Goal: Information Seeking & Learning: Learn about a topic

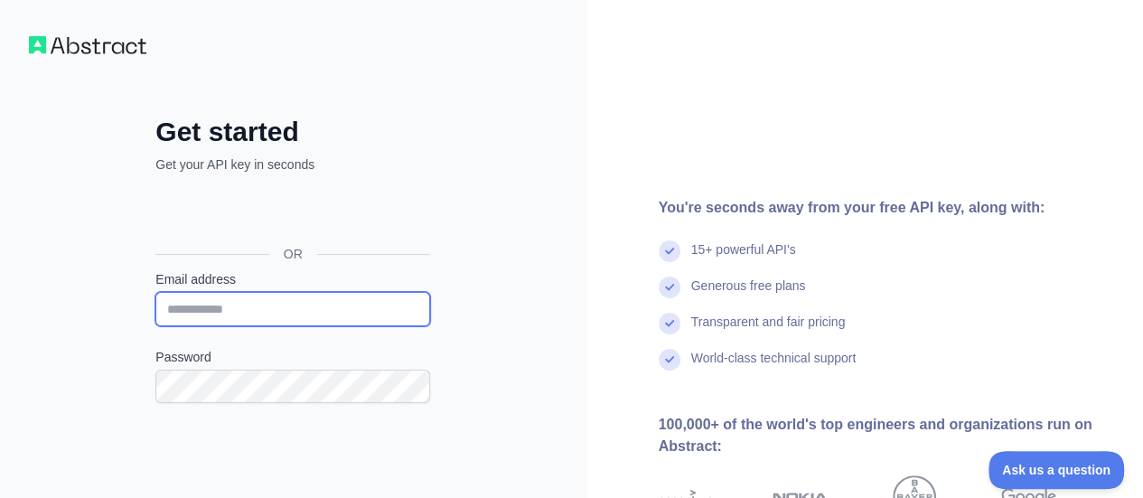
click at [282, 312] on input "Email address" at bounding box center [292, 309] width 275 height 34
click at [248, 307] on input "**********" at bounding box center [292, 309] width 275 height 34
type input "**********"
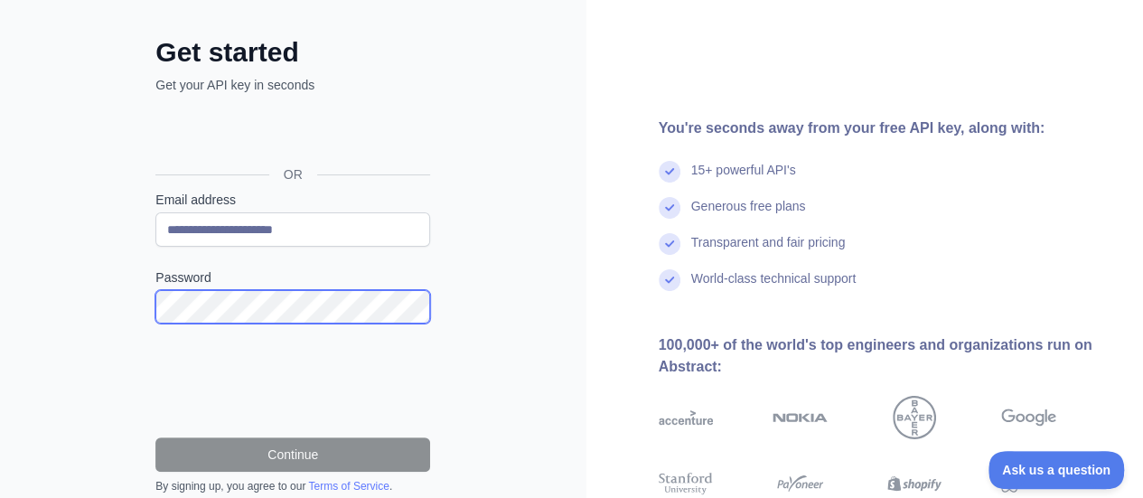
scroll to position [240, 0]
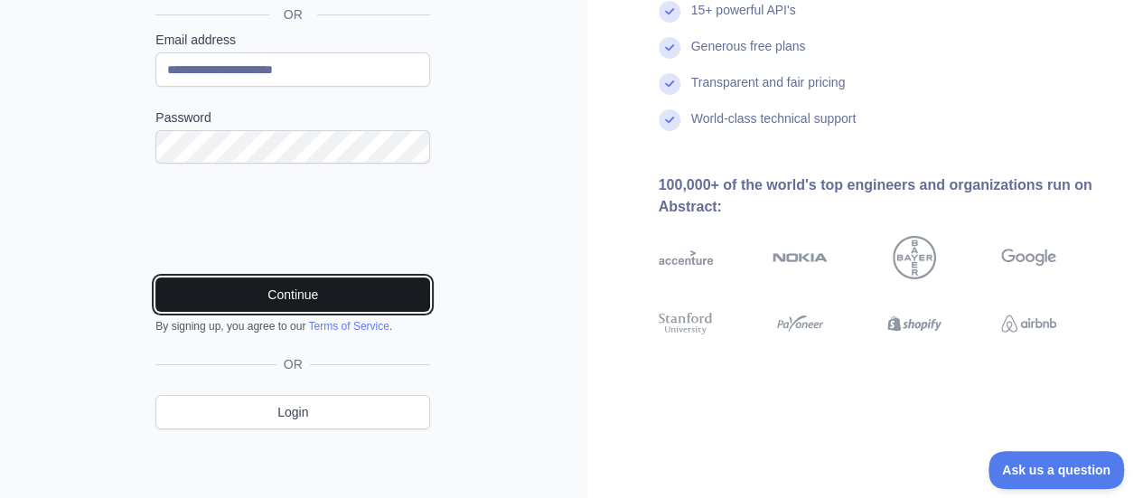
click at [305, 281] on button "Continue" at bounding box center [292, 294] width 275 height 34
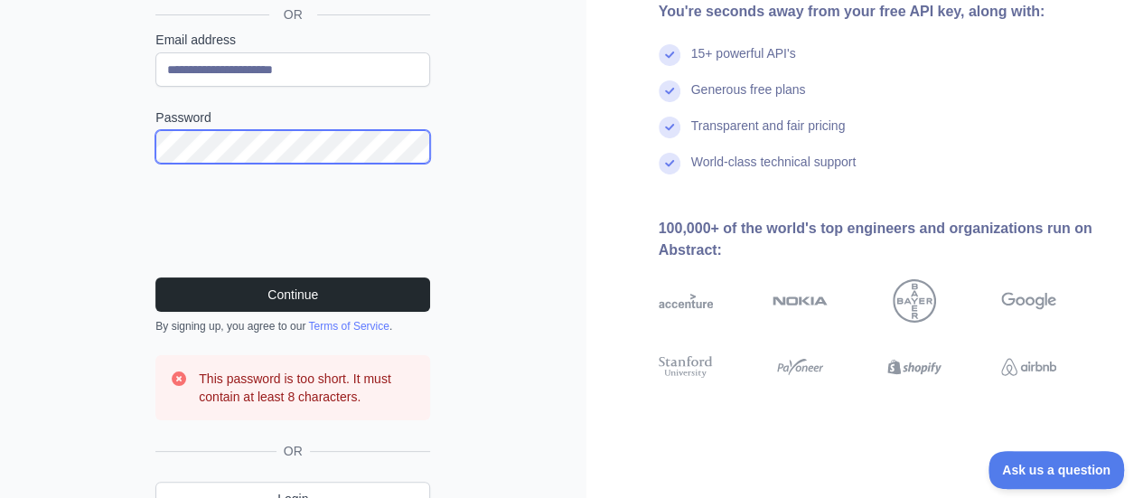
click at [93, 159] on div "**********" at bounding box center [293, 174] width 587 height 828
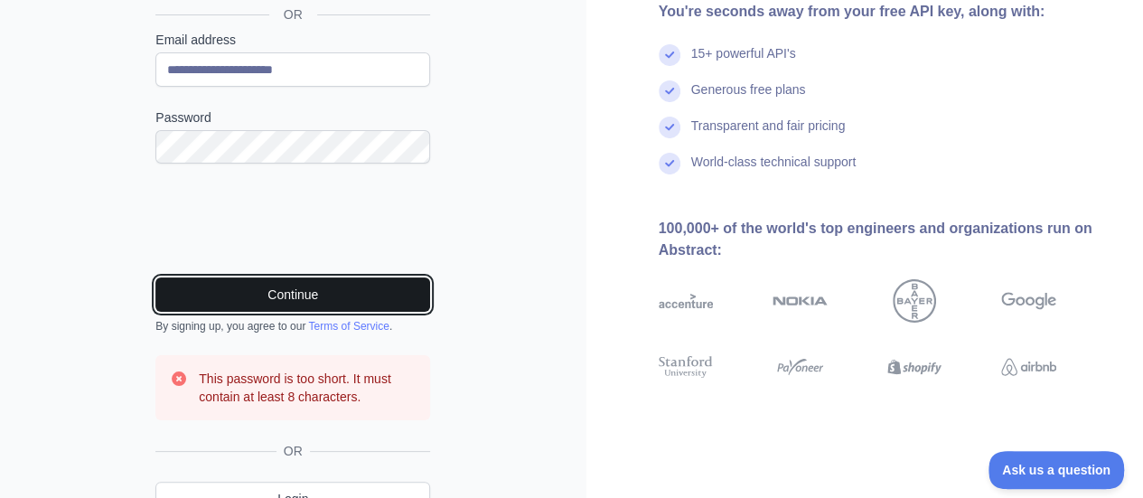
click at [263, 290] on button "Continue" at bounding box center [292, 294] width 275 height 34
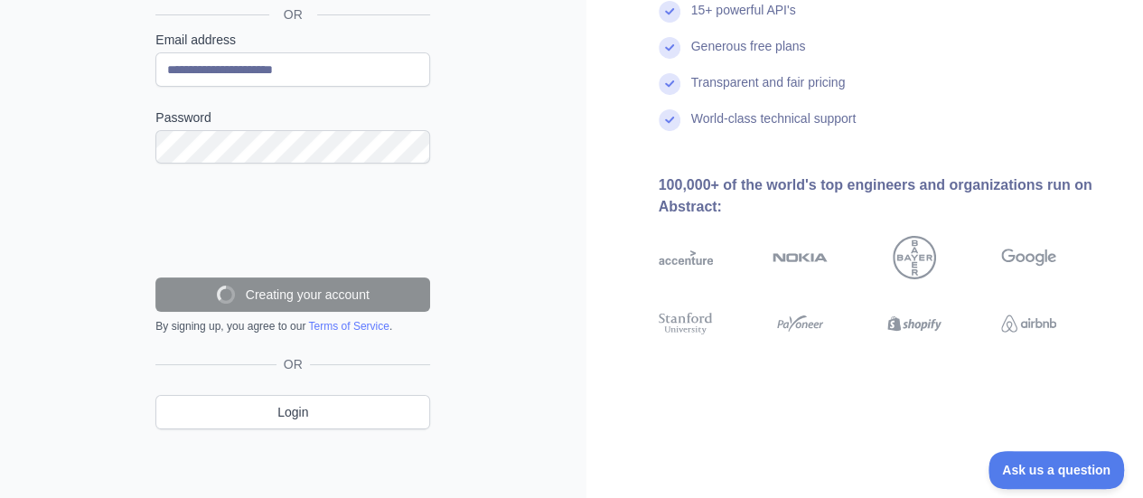
scroll to position [183, 0]
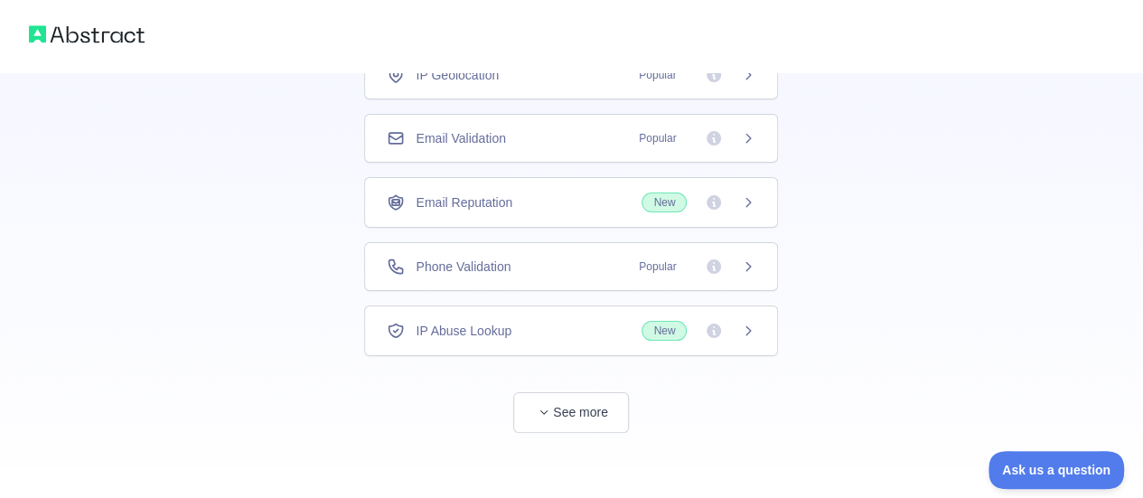
scroll to position [161, 0]
click at [598, 412] on button "See more" at bounding box center [571, 410] width 116 height 41
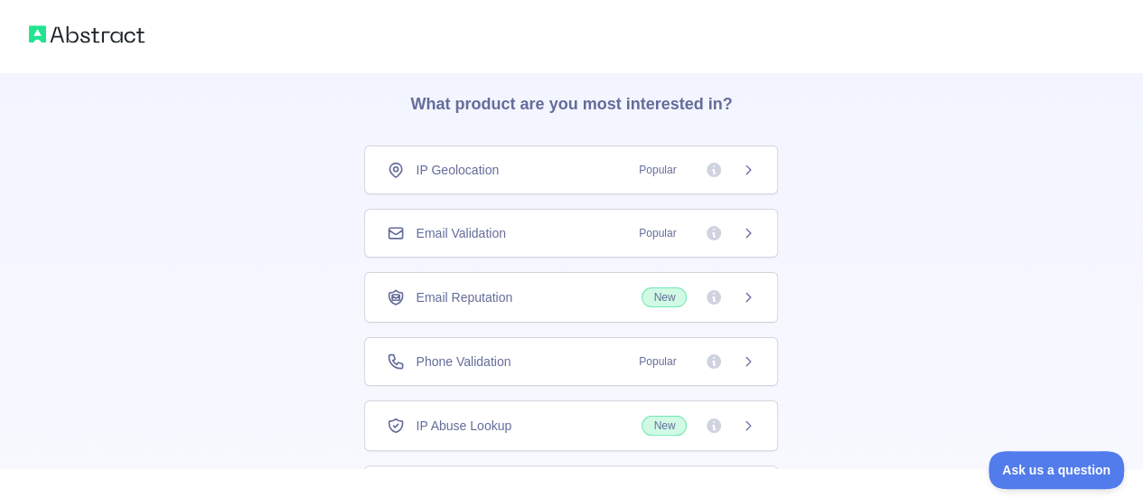
scroll to position [0, 0]
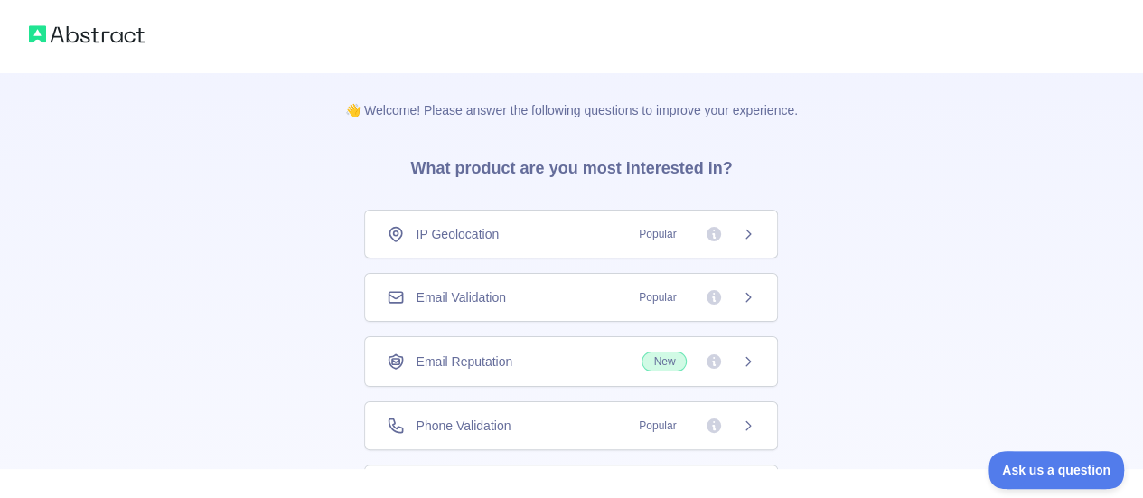
click at [501, 300] on span "Email Validation" at bounding box center [460, 297] width 89 height 18
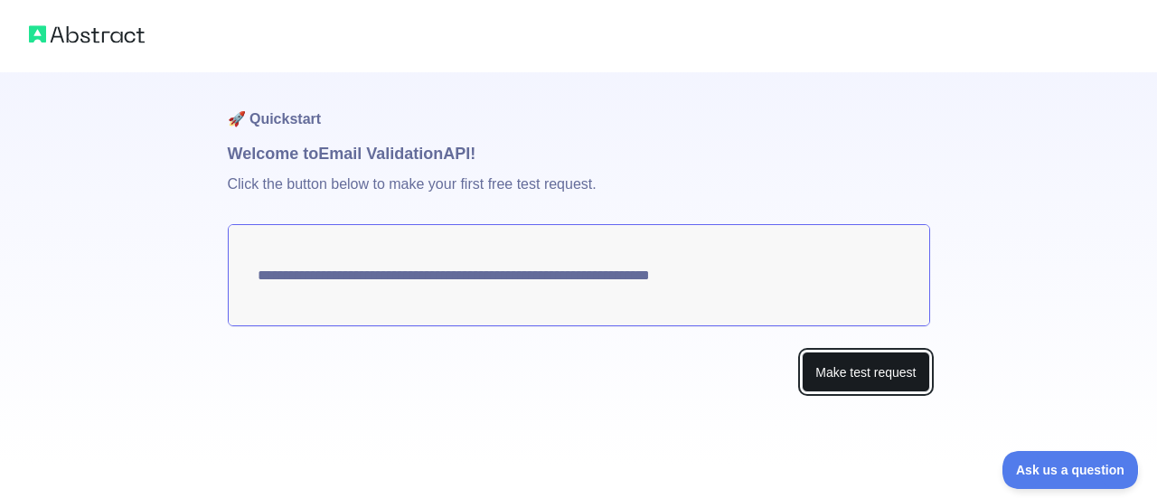
click at [895, 385] on button "Make test request" at bounding box center [865, 372] width 127 height 41
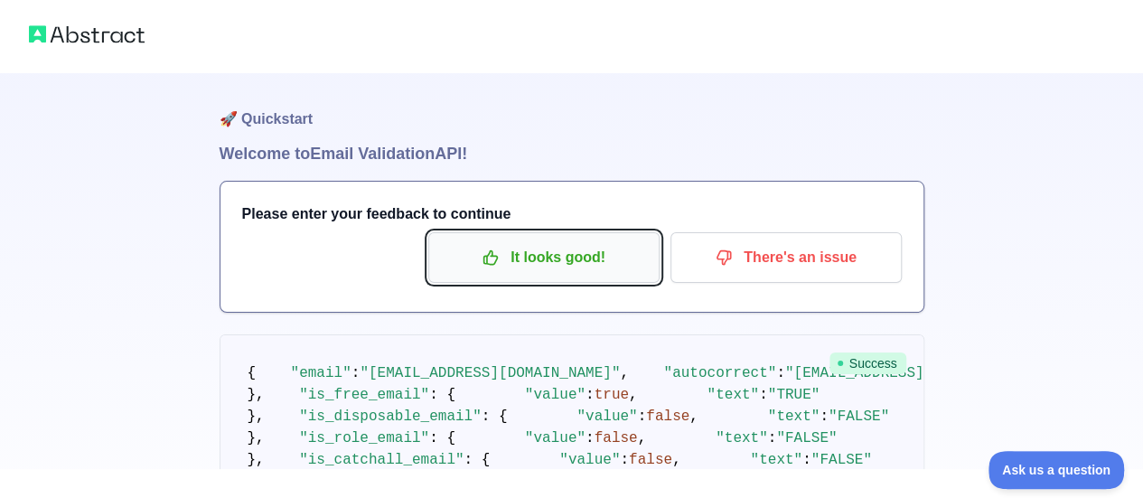
click at [523, 272] on p "It looks good!" at bounding box center [544, 257] width 204 height 31
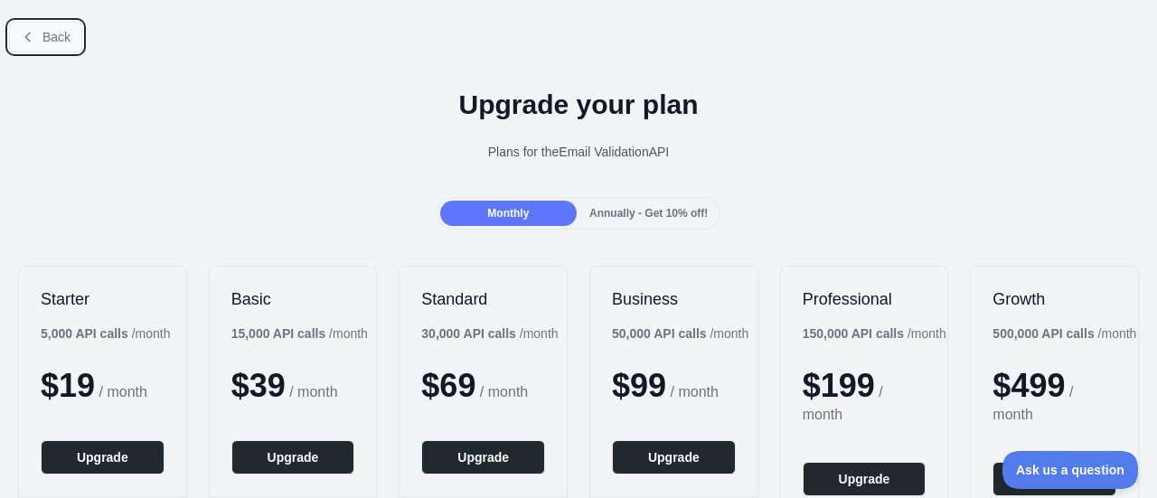
click at [42, 38] on span "Back" at bounding box center [56, 37] width 28 height 14
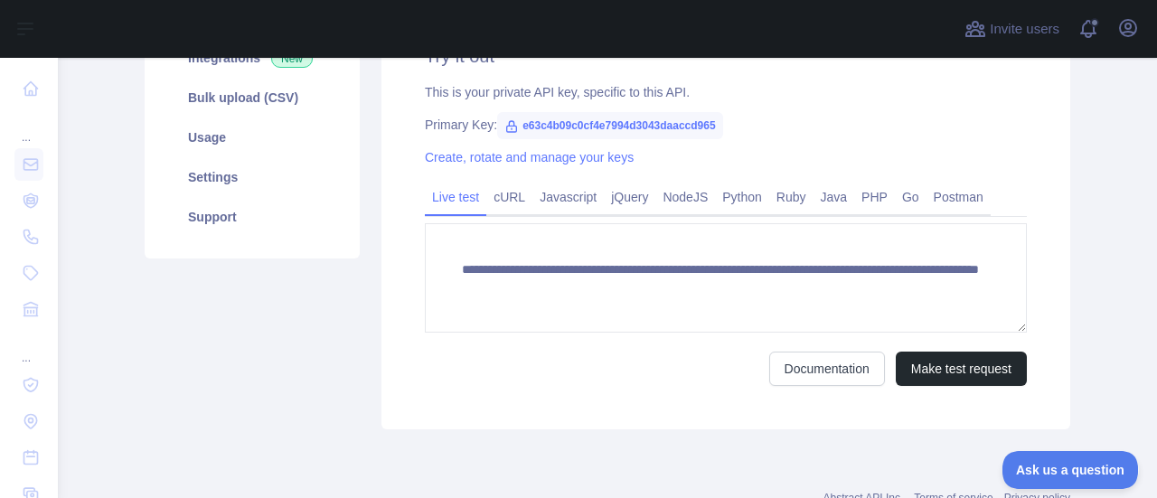
scroll to position [268, 0]
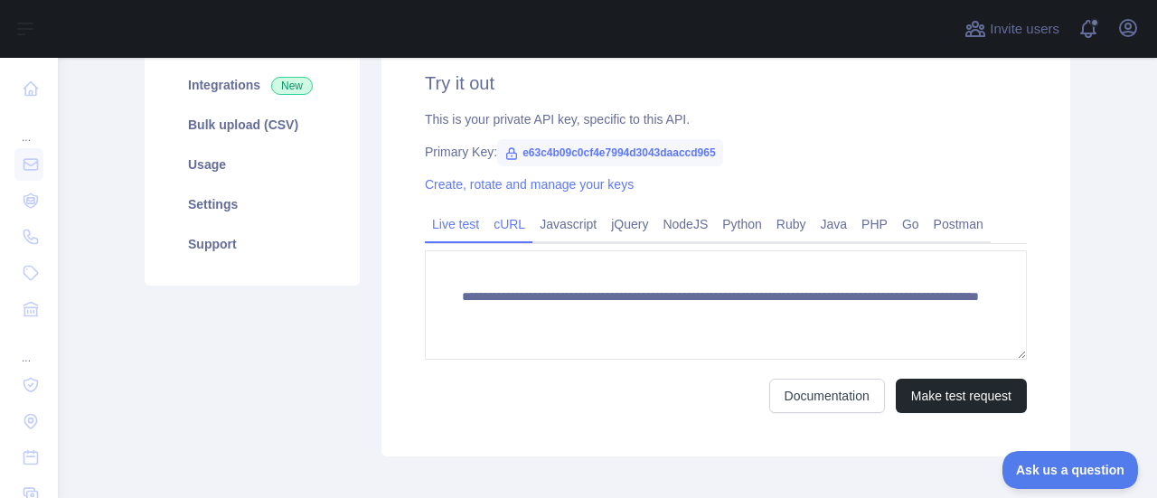
click at [503, 223] on link "cURL" at bounding box center [509, 224] width 46 height 29
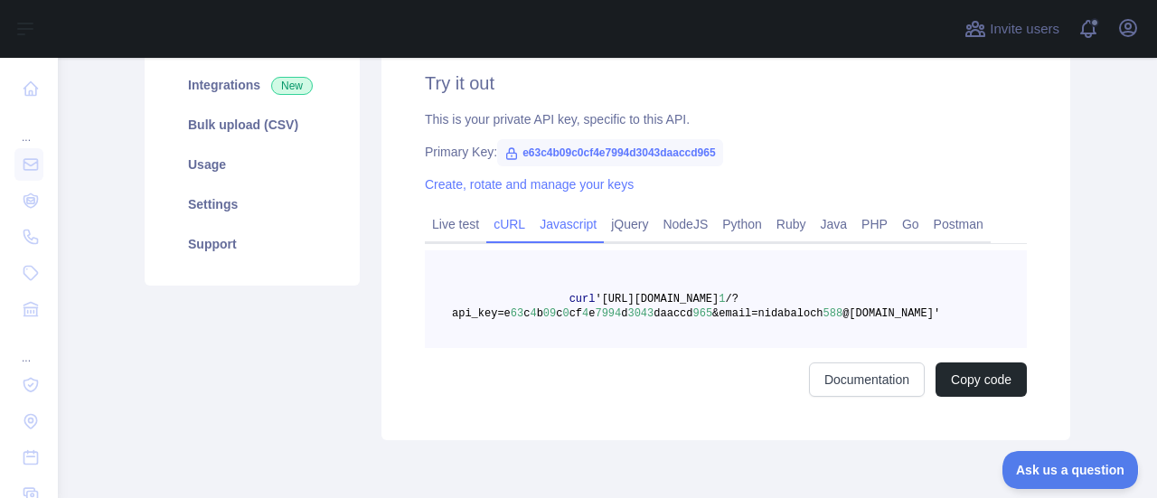
click at [548, 226] on link "Javascript" at bounding box center [567, 224] width 71 height 29
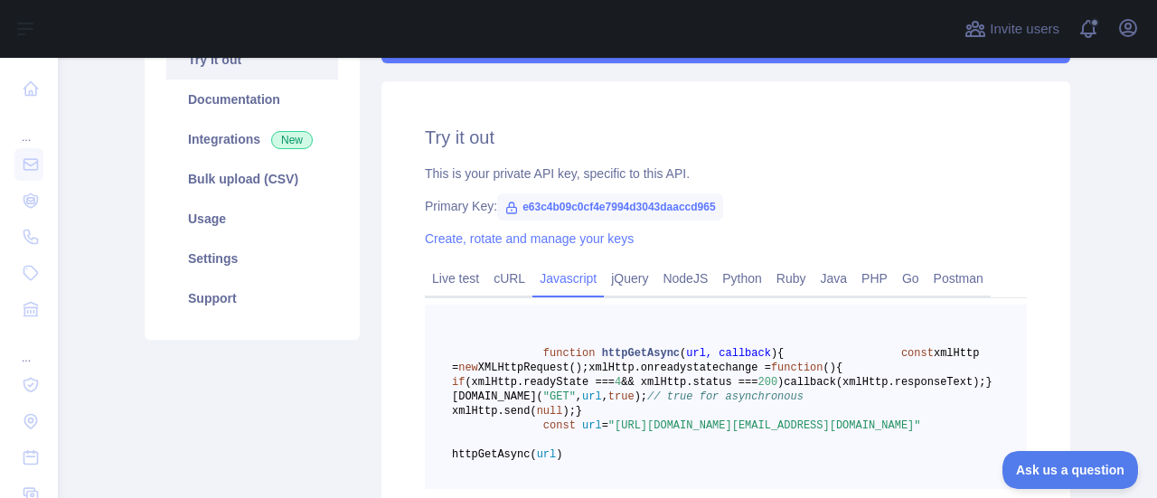
scroll to position [155, 0]
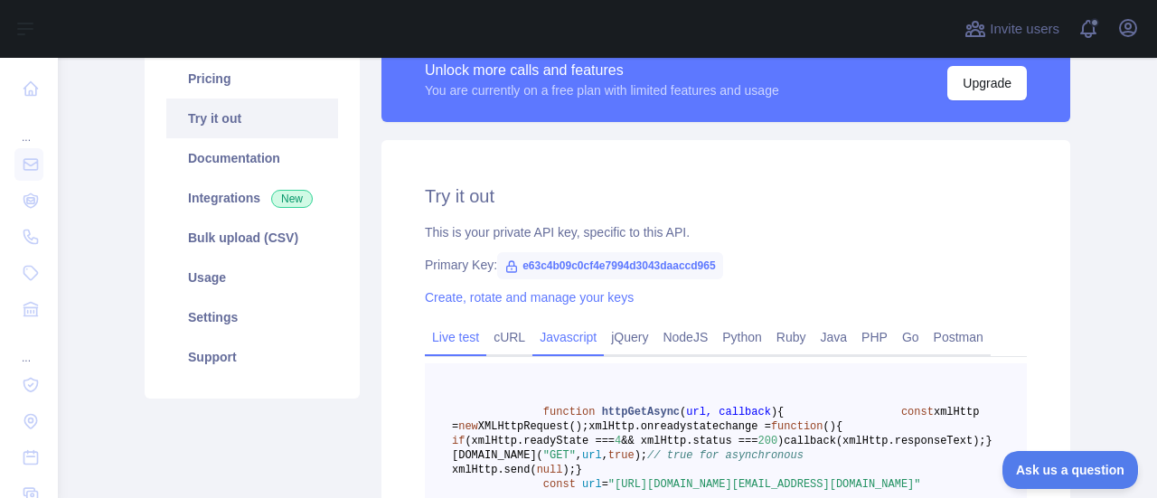
click at [448, 341] on link "Live test" at bounding box center [455, 337] width 61 height 29
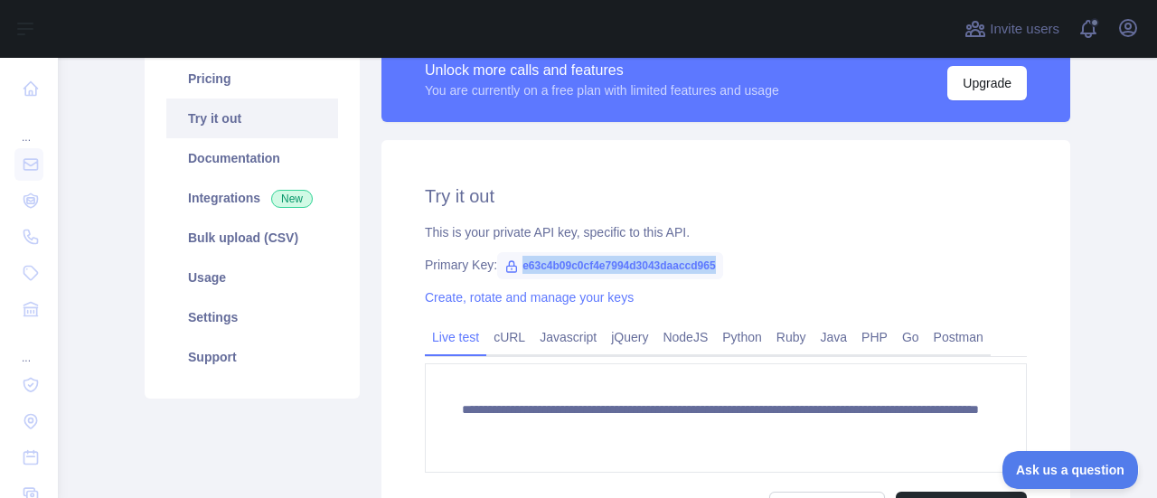
drag, startPoint x: 512, startPoint y: 262, endPoint x: 710, endPoint y: 277, distance: 199.4
click at [710, 277] on span "e63c4b09c0cf4e7994d3043daaccd965" at bounding box center [610, 265] width 226 height 27
copy span "e63c4b09c0cf4e7994d3043daaccd965"
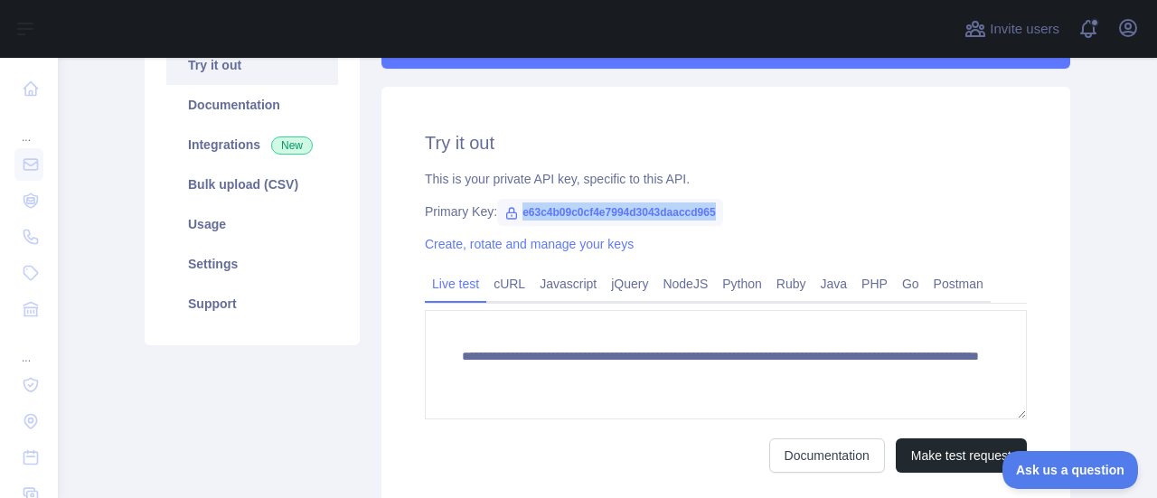
scroll to position [271, 0]
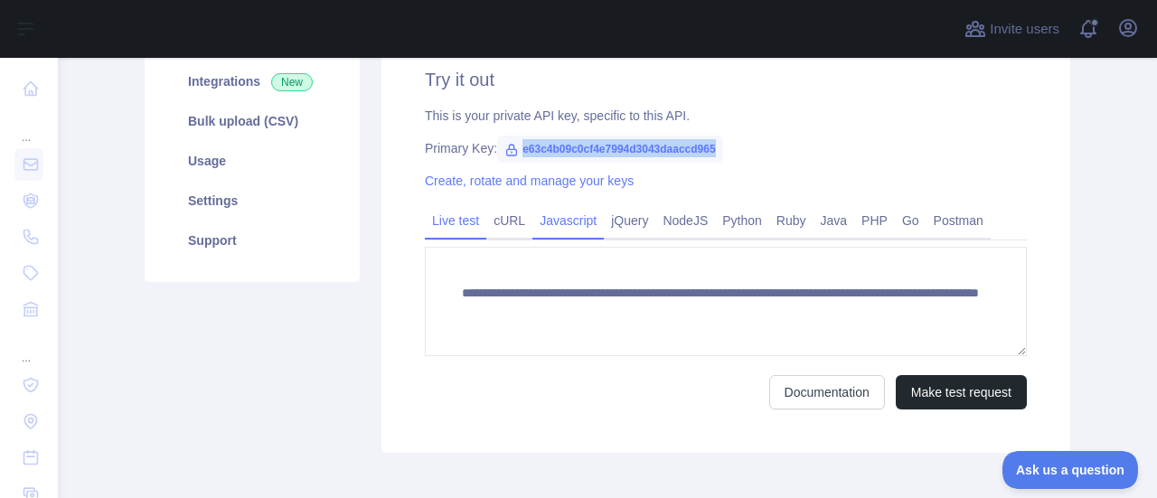
click at [552, 221] on link "Javascript" at bounding box center [567, 220] width 71 height 29
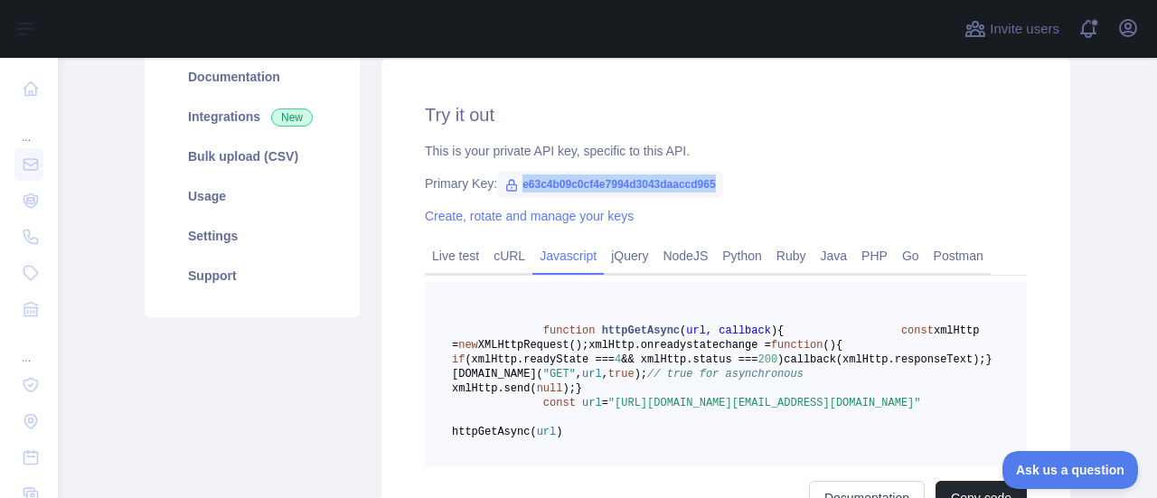
scroll to position [335, 0]
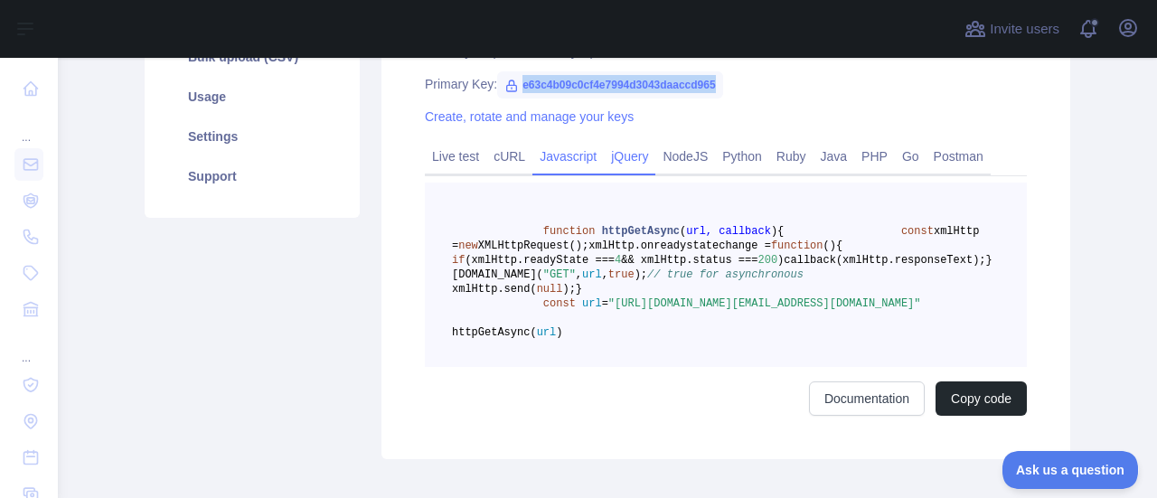
click at [631, 157] on link "jQuery" at bounding box center [630, 156] width 52 height 29
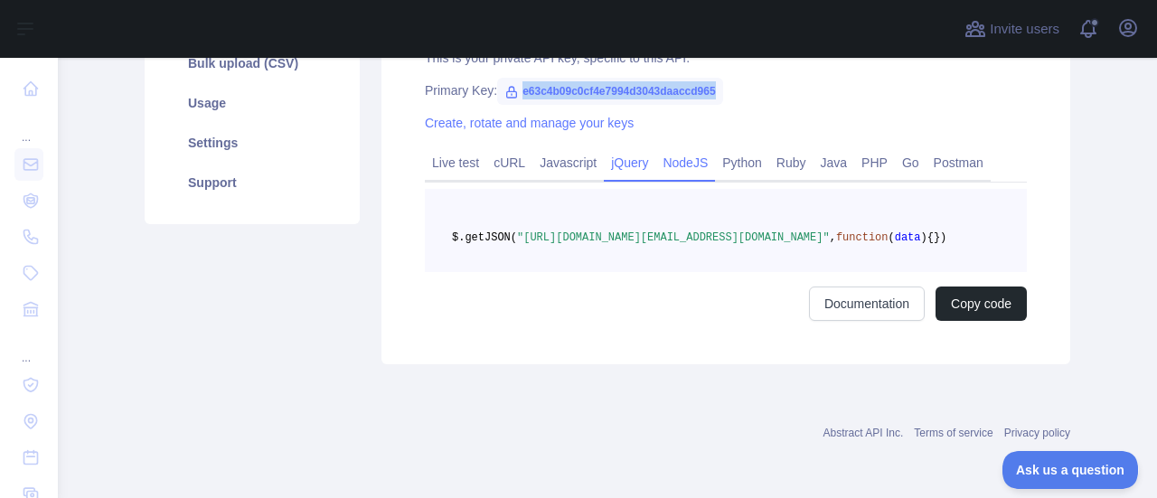
click at [687, 159] on link "NodeJS" at bounding box center [685, 162] width 60 height 29
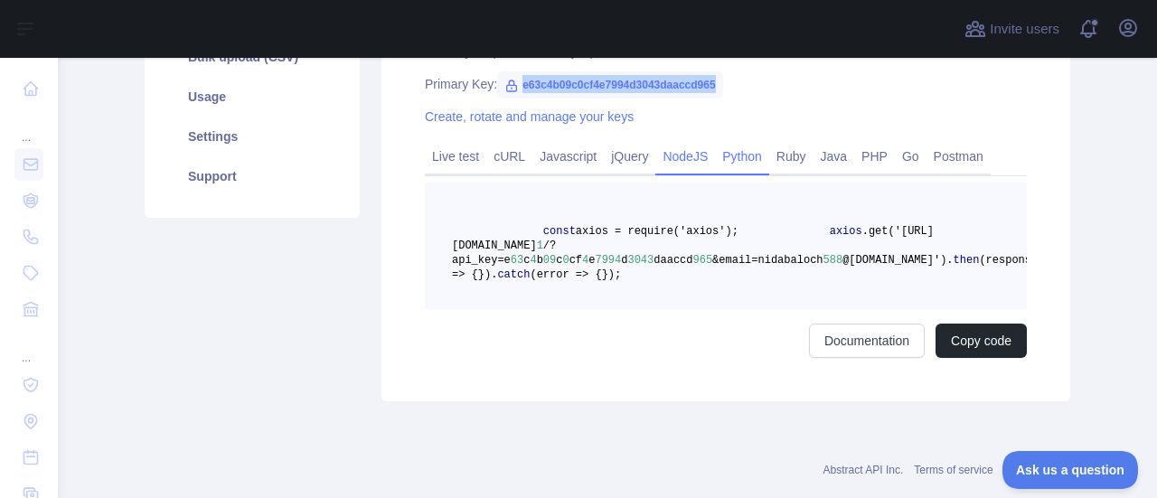
click at [731, 166] on link "Python" at bounding box center [742, 156] width 54 height 29
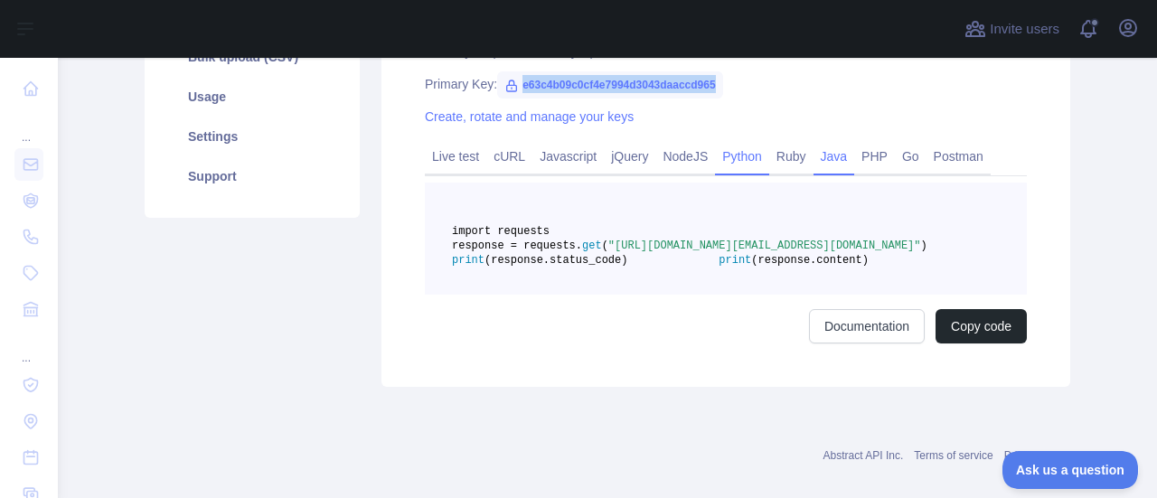
click at [824, 164] on link "Java" at bounding box center [834, 156] width 42 height 29
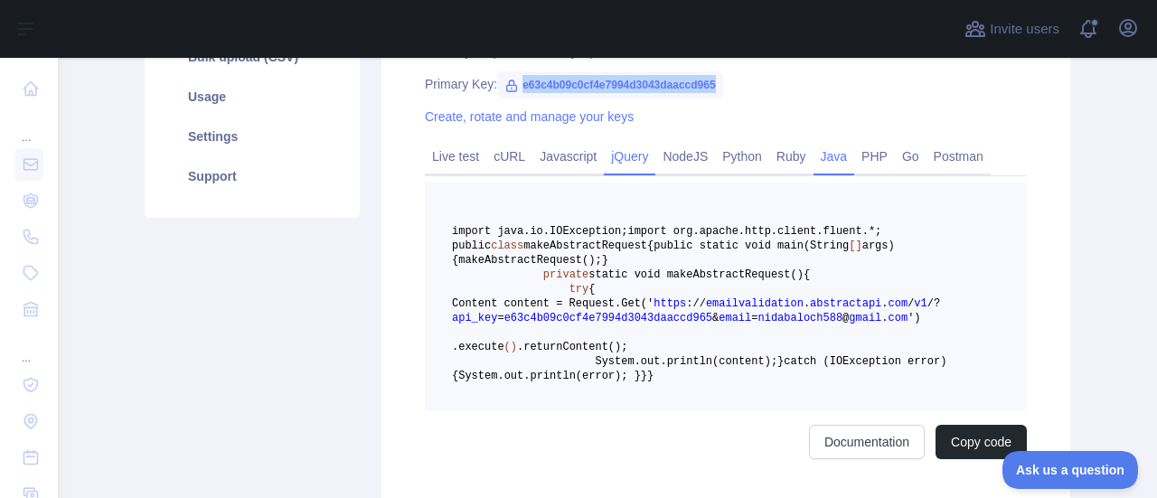
click at [616, 155] on link "jQuery" at bounding box center [630, 156] width 52 height 29
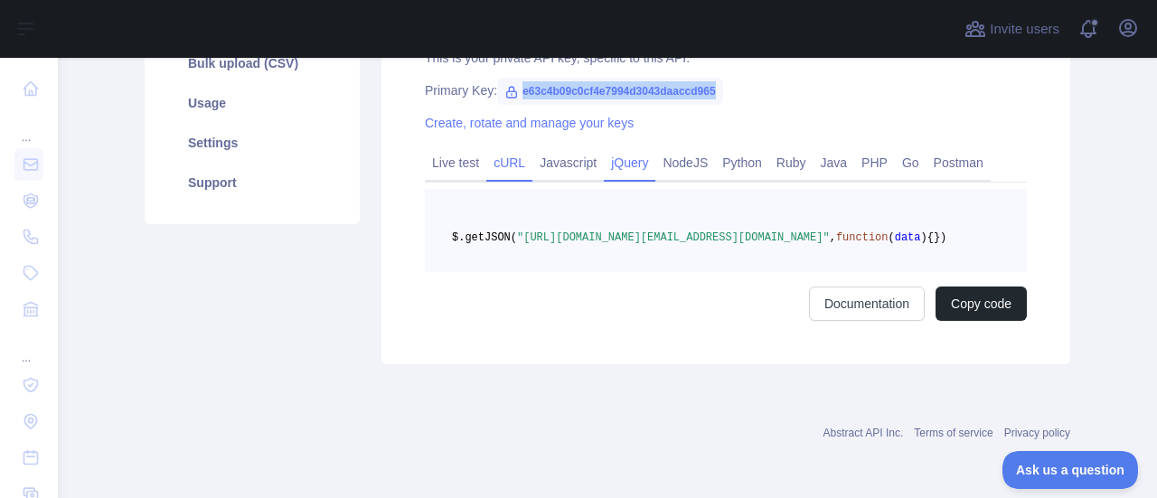
click at [490, 158] on link "cURL" at bounding box center [509, 162] width 46 height 29
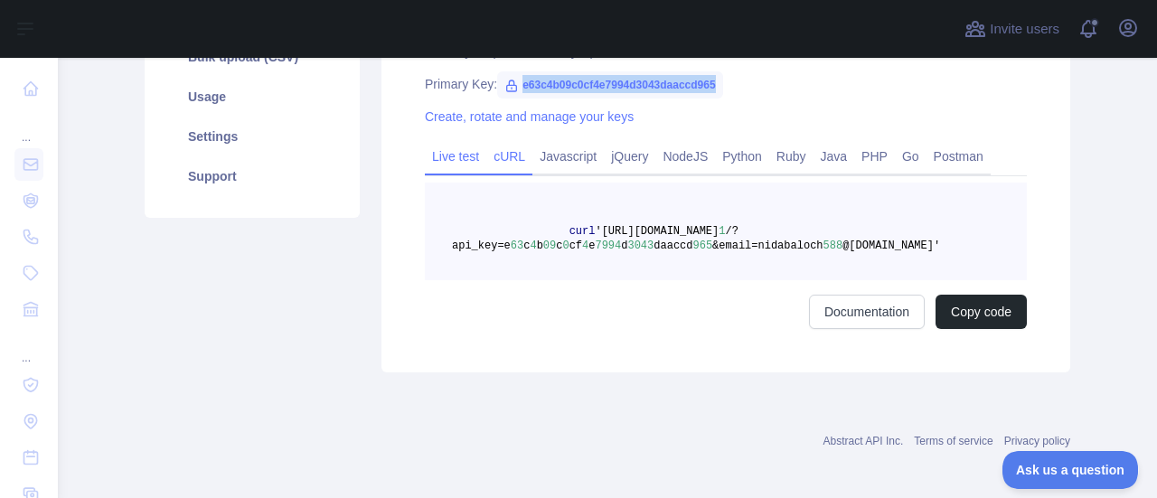
click at [438, 162] on link "Live test" at bounding box center [455, 156] width 61 height 29
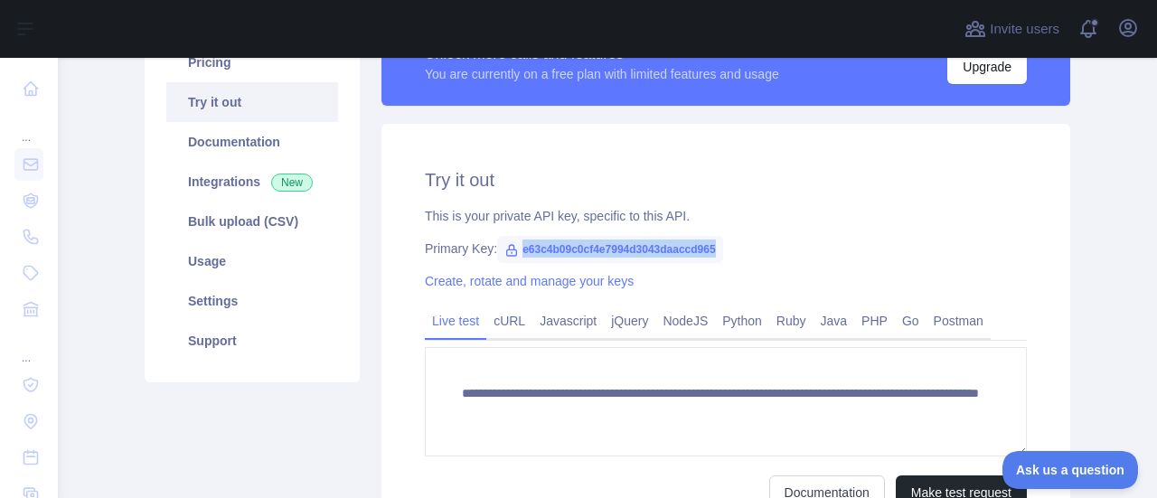
scroll to position [64, 0]
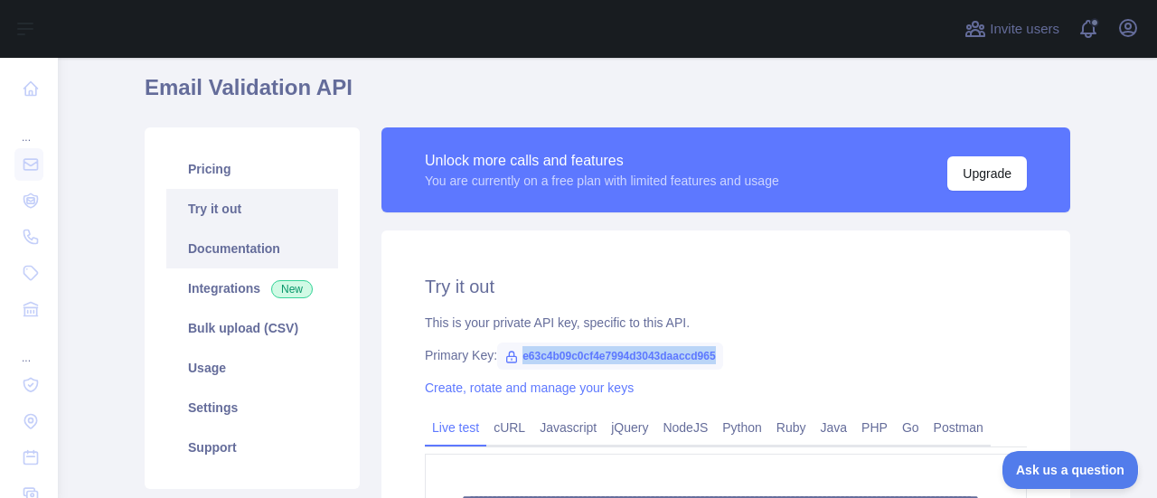
click at [248, 254] on link "Documentation" at bounding box center [252, 249] width 172 height 40
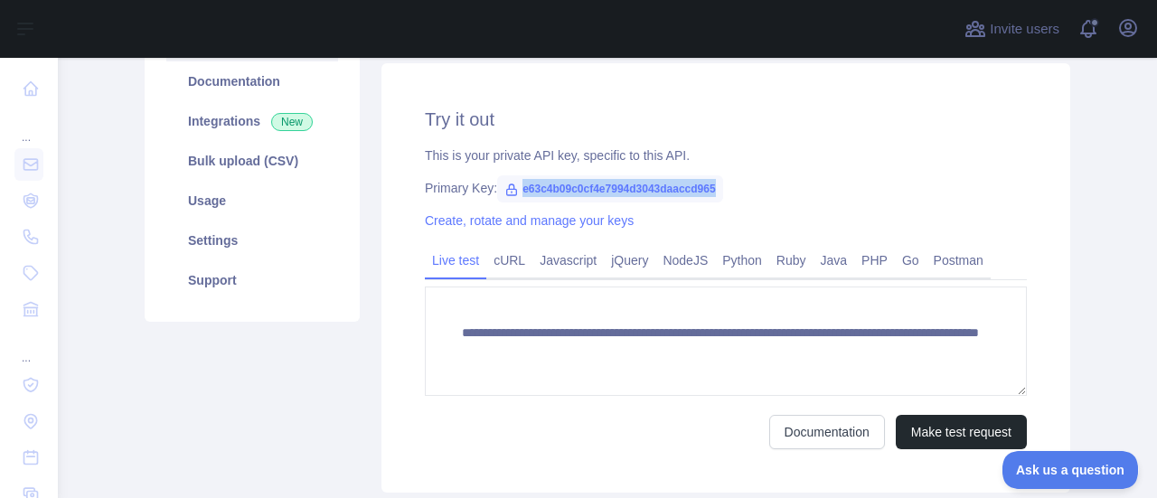
scroll to position [245, 0]
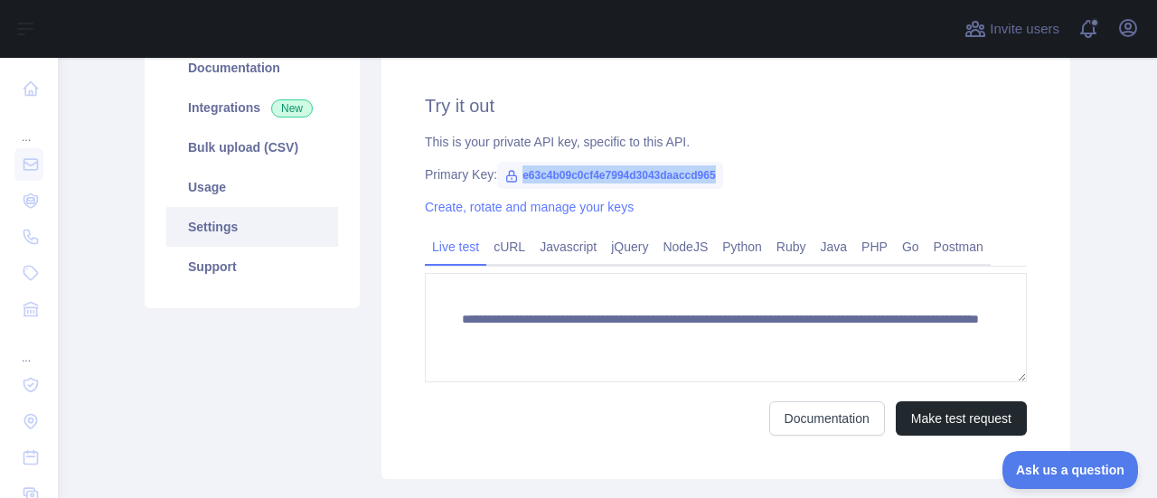
click at [201, 232] on link "Settings" at bounding box center [252, 227] width 172 height 40
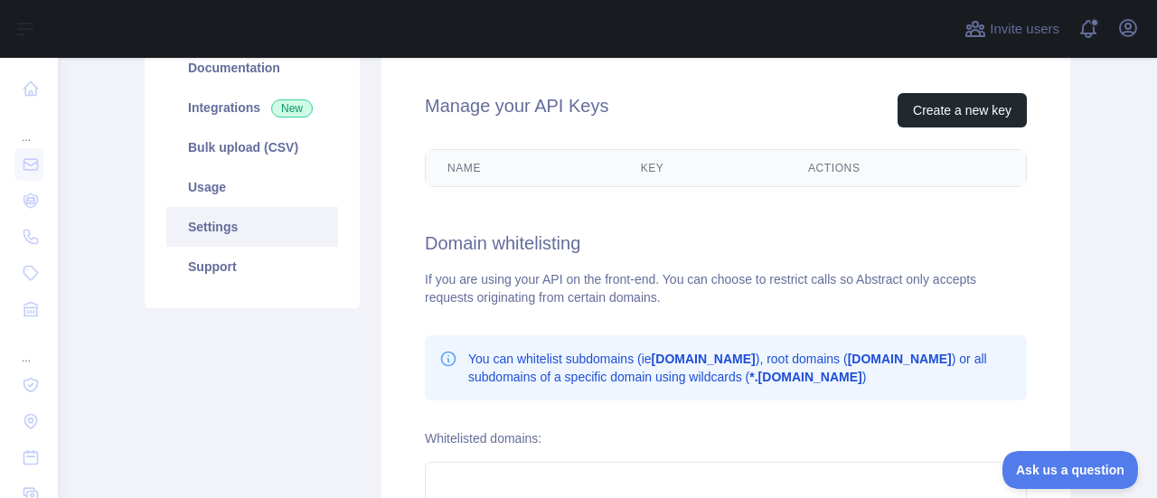
click at [656, 164] on th "Key" at bounding box center [702, 168] width 167 height 36
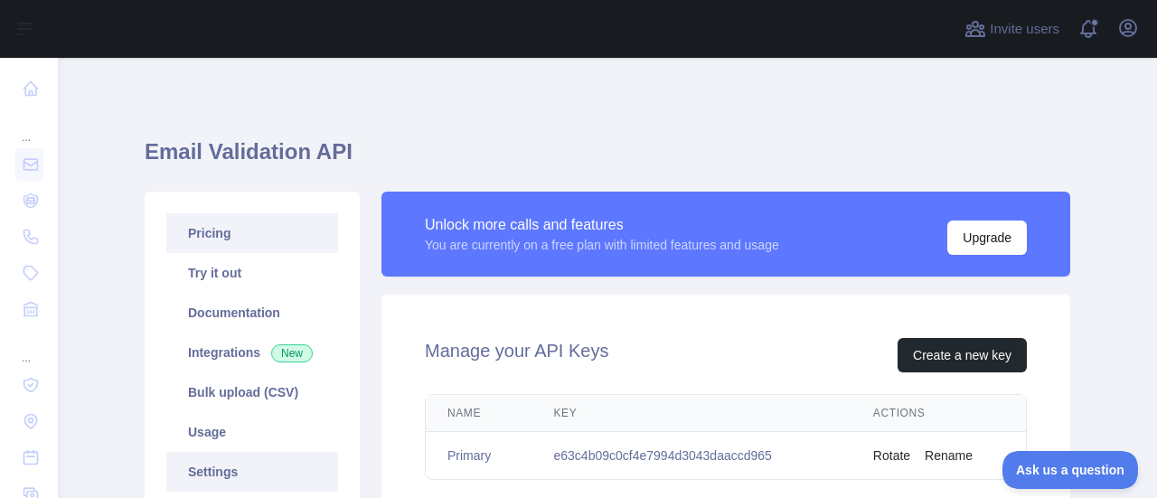
click at [199, 229] on link "Pricing" at bounding box center [252, 233] width 172 height 40
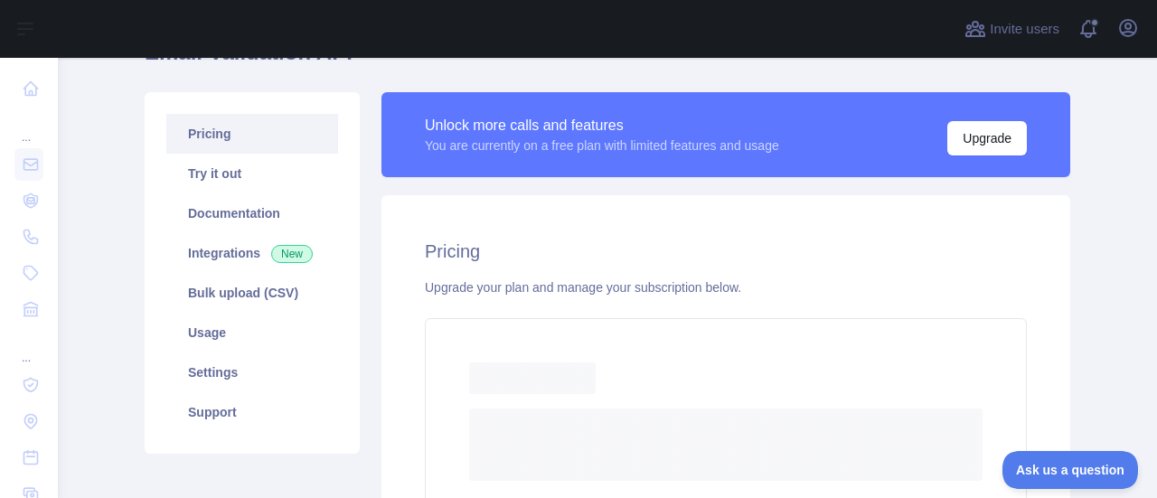
scroll to position [181, 0]
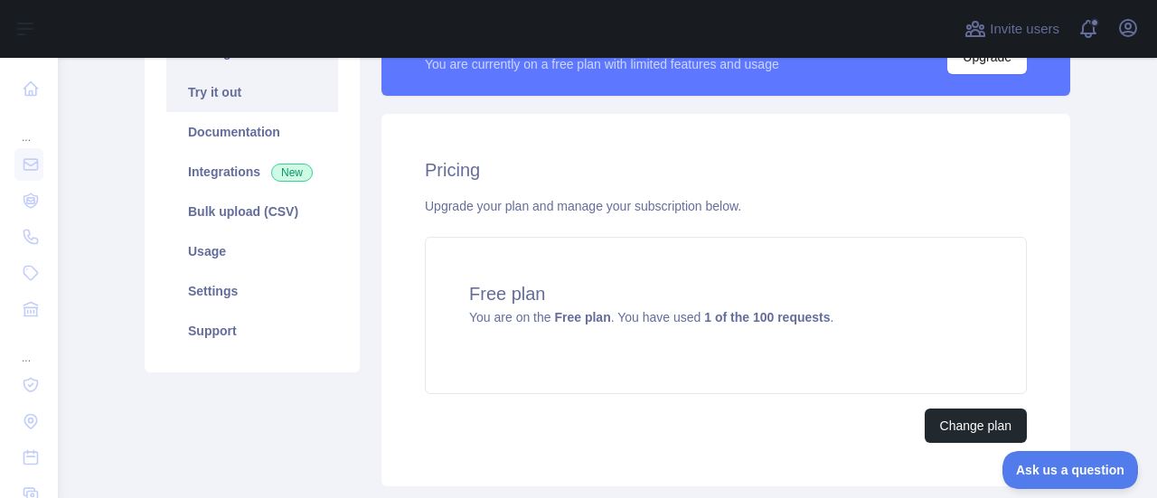
click at [193, 89] on link "Try it out" at bounding box center [252, 92] width 172 height 40
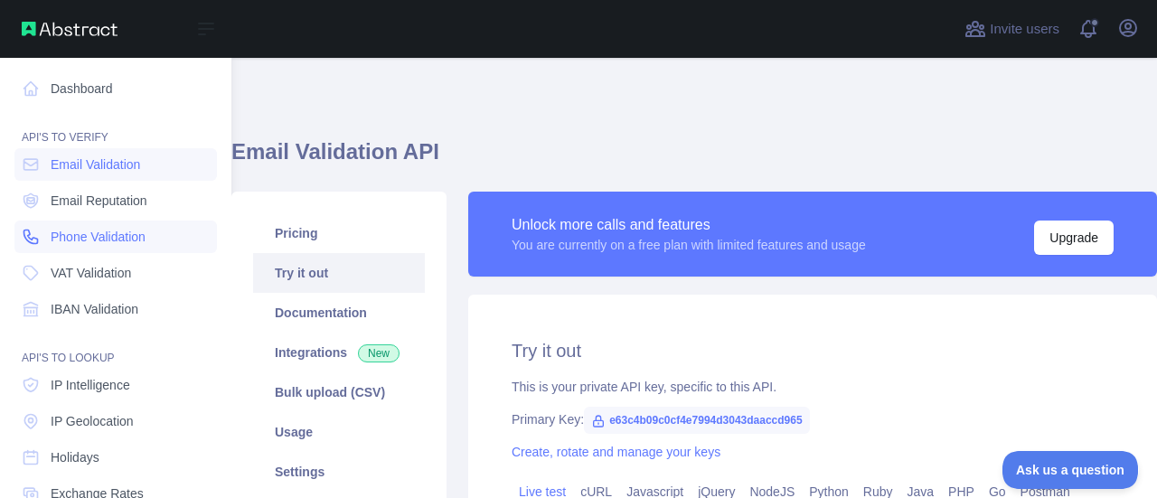
click at [92, 241] on span "Phone Validation" at bounding box center [98, 237] width 95 height 18
